Goal: Task Accomplishment & Management: Manage account settings

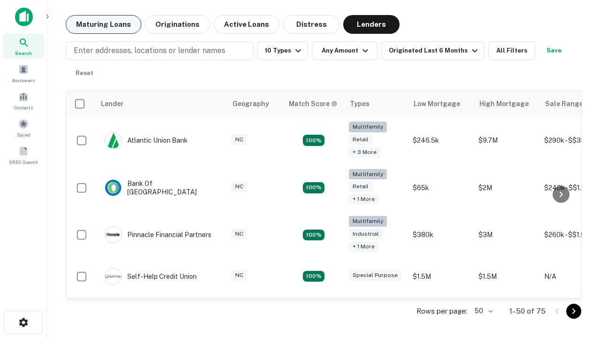
click at [103, 24] on button "Maturing Loans" at bounding box center [104, 24] width 76 height 19
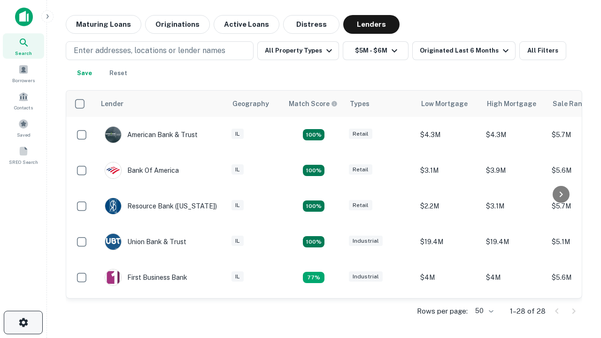
click at [23, 322] on icon "button" at bounding box center [23, 322] width 11 height 11
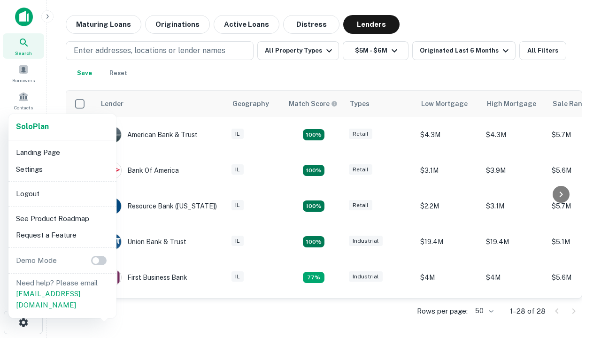
click at [62, 193] on li "Logout" at bounding box center [62, 193] width 100 height 17
